Goal: Obtain resource: Obtain resource

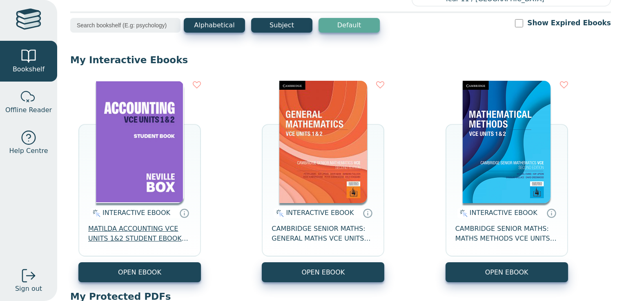
scroll to position [32, 0]
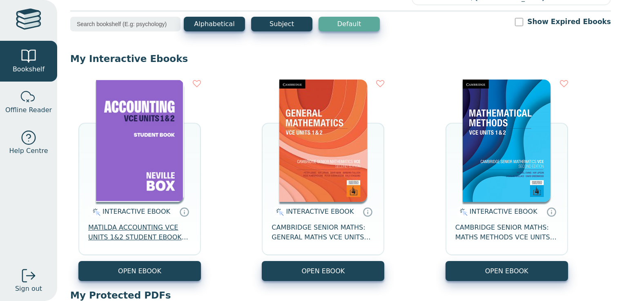
click at [136, 231] on span "MATILDA ACCOUNTING VCE UNITS 1&2 STUDENT EBOOK 7E" at bounding box center [139, 233] width 103 height 20
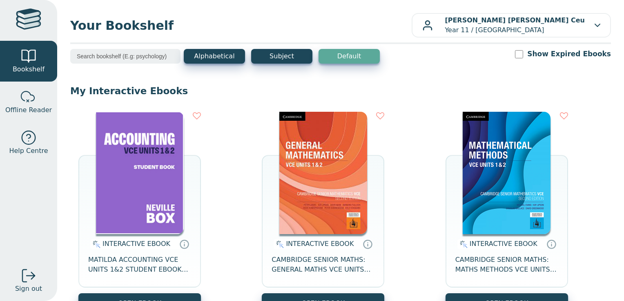
scroll to position [65, 0]
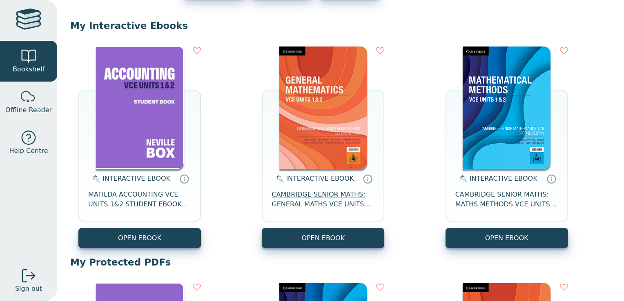
click at [319, 196] on span "CAMBRIDGE SENIOR MATHS: GENERAL MATHS VCE UNITS 1&2 EBOOK 2E" at bounding box center [322, 200] width 103 height 20
click at [330, 205] on span "CAMBRIDGE SENIOR MATHS: GENERAL MATHS VCE UNITS 1&2 EBOOK 2E" at bounding box center [322, 200] width 103 height 20
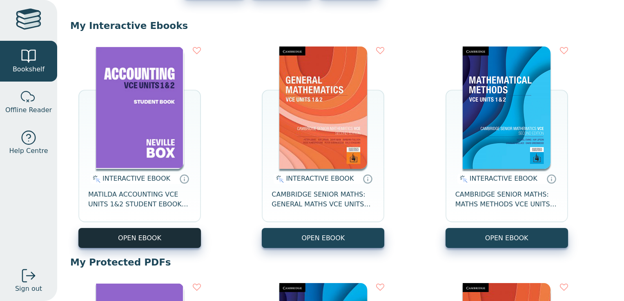
click at [163, 242] on button "OPEN EBOOK" at bounding box center [139, 238] width 122 height 20
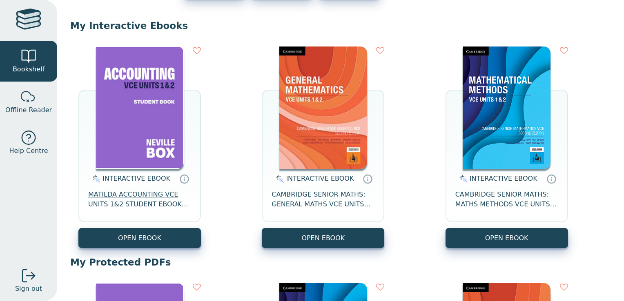
click at [140, 194] on span "MATILDA ACCOUNTING VCE UNITS 1&2 STUDENT EBOOK 7E" at bounding box center [139, 200] width 103 height 20
